Goal: Task Accomplishment & Management: Use online tool/utility

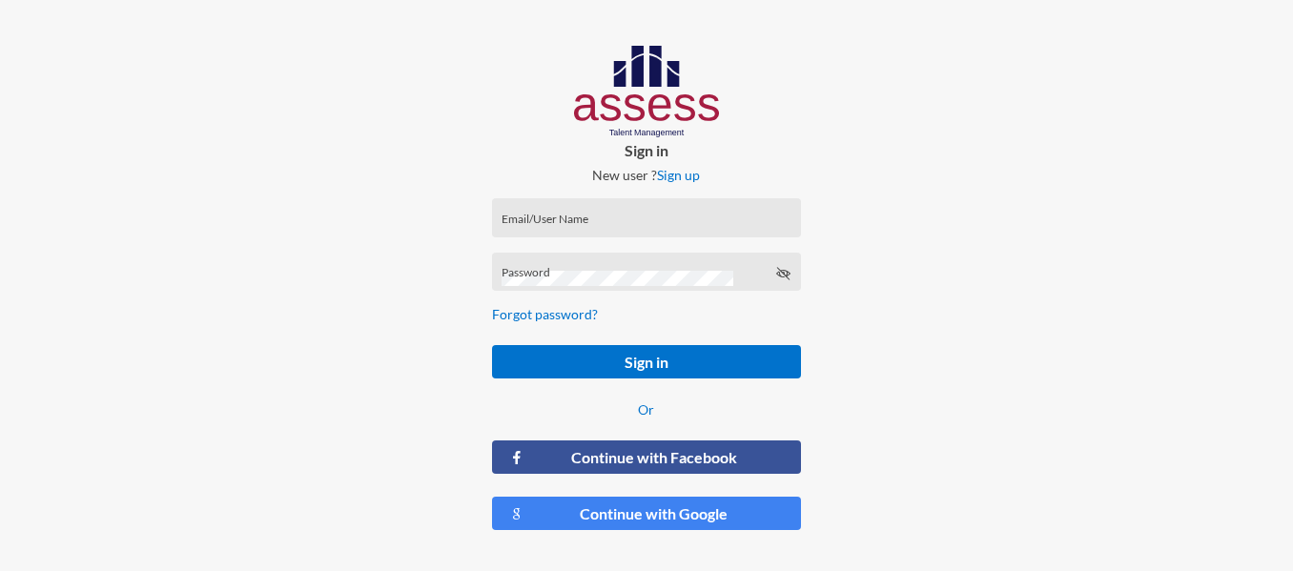
click at [586, 224] on input "Email/User Name" at bounding box center [646, 223] width 289 height 15
click at [492, 345] on button "Sign in" at bounding box center [646, 361] width 309 height 33
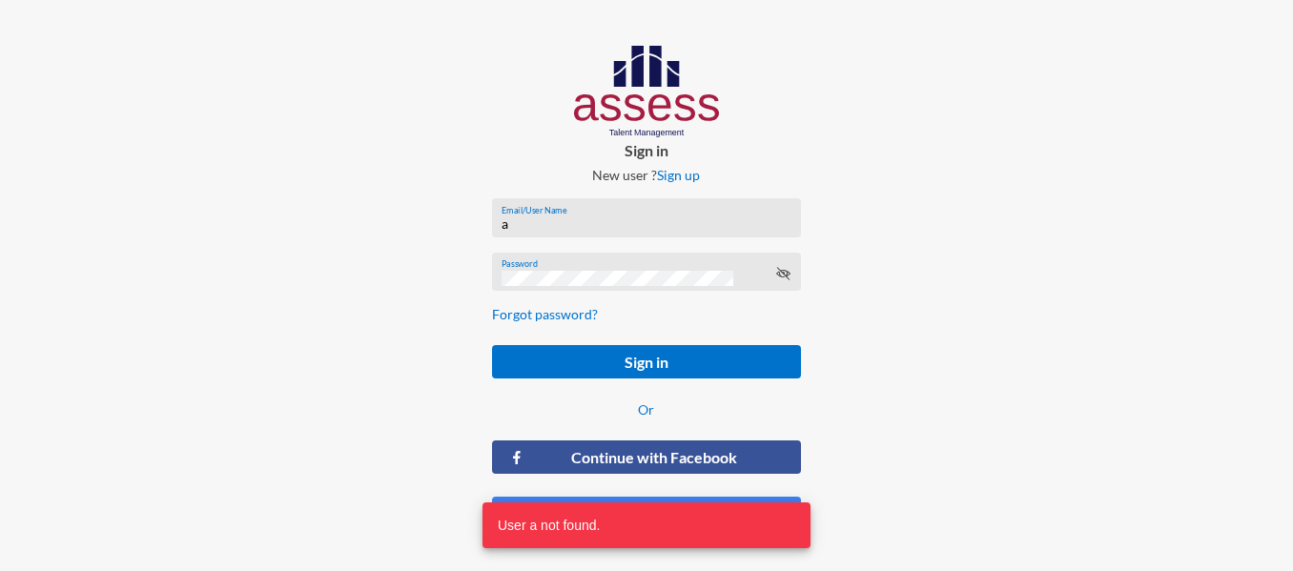
drag, startPoint x: 615, startPoint y: 219, endPoint x: 171, endPoint y: 168, distance: 447.4
click at [19, 184] on div "Sign in New user ? Sign up a Email/User Name Password Forgot password? Sign in …" at bounding box center [646, 295] width 1293 height 591
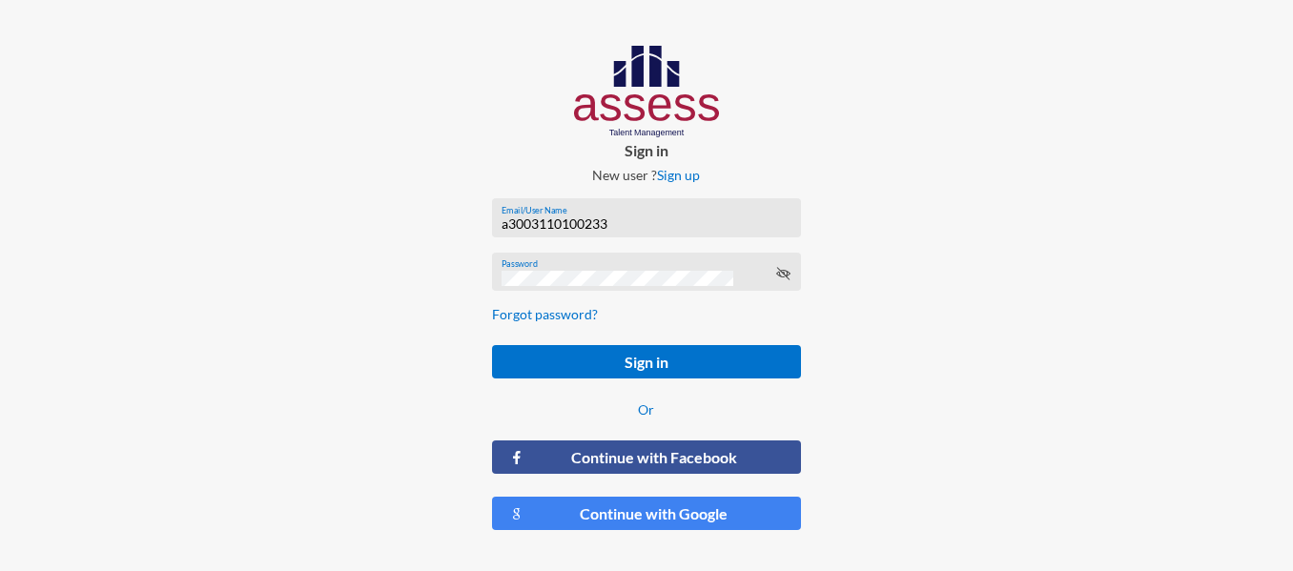
click at [492, 345] on button "Sign in" at bounding box center [646, 361] width 309 height 33
click at [529, 218] on input "a3003110100233" at bounding box center [646, 223] width 289 height 15
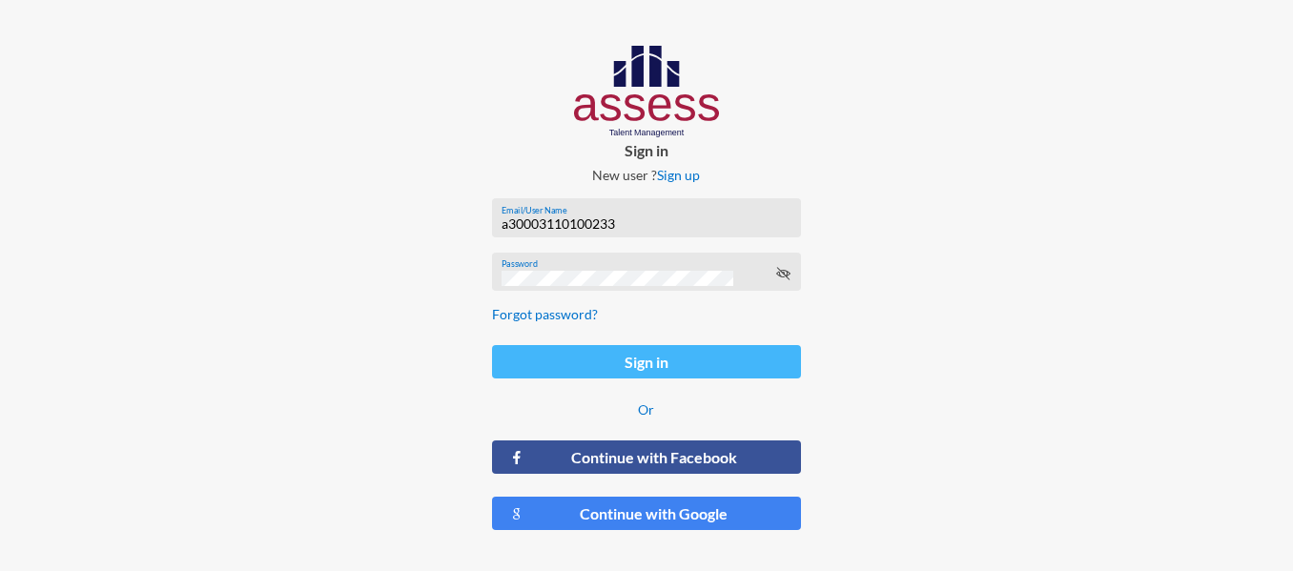
type input "a30003110100233"
click at [652, 359] on button "Sign in" at bounding box center [646, 361] width 309 height 33
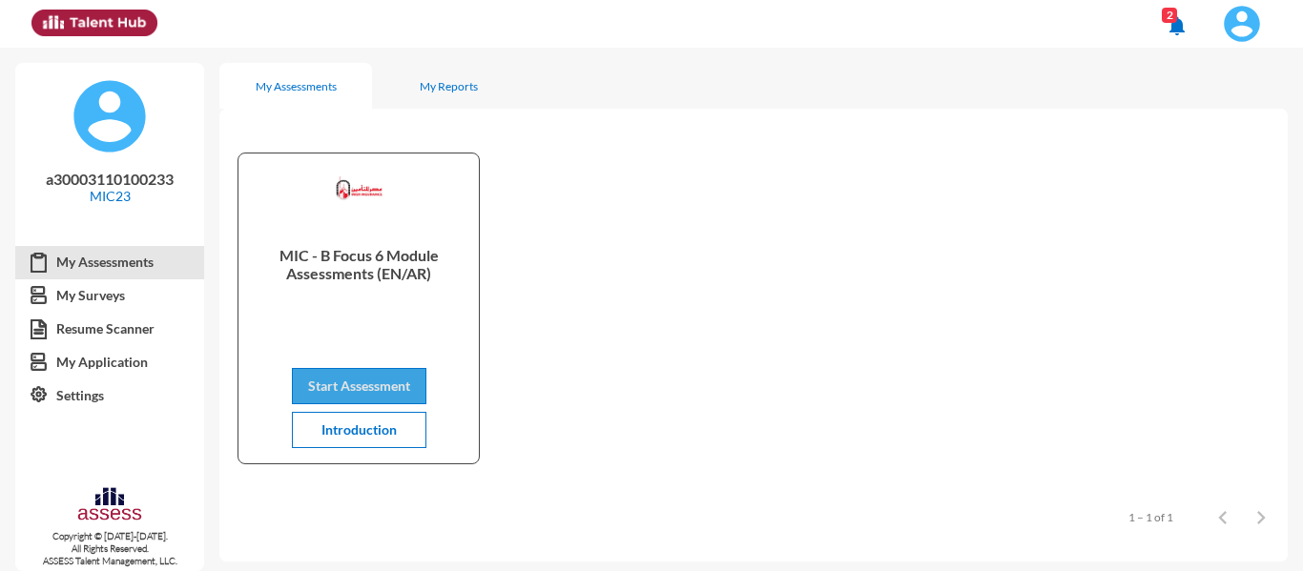
click at [412, 383] on button "Start Assessment" at bounding box center [359, 386] width 134 height 36
